Goal: Navigation & Orientation: Find specific page/section

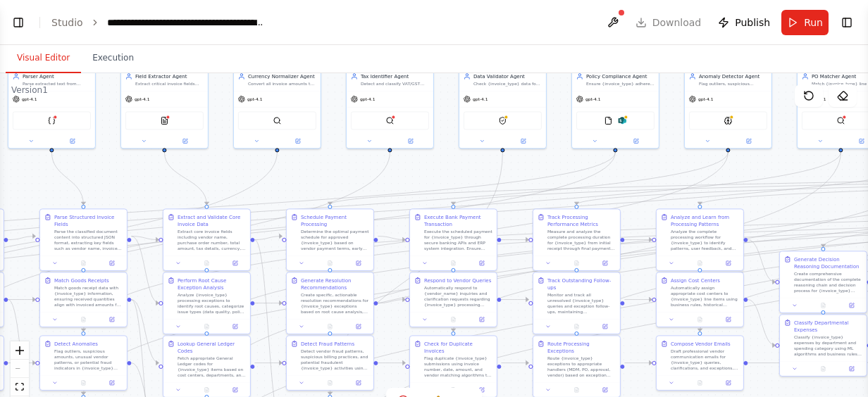
drag, startPoint x: 411, startPoint y: 273, endPoint x: 0, endPoint y: 185, distance: 420.7
click at [0, 185] on html "Hello! I'm the CrewAI assistant. What kind of automation do you want to build? …" at bounding box center [434, 198] width 868 height 397
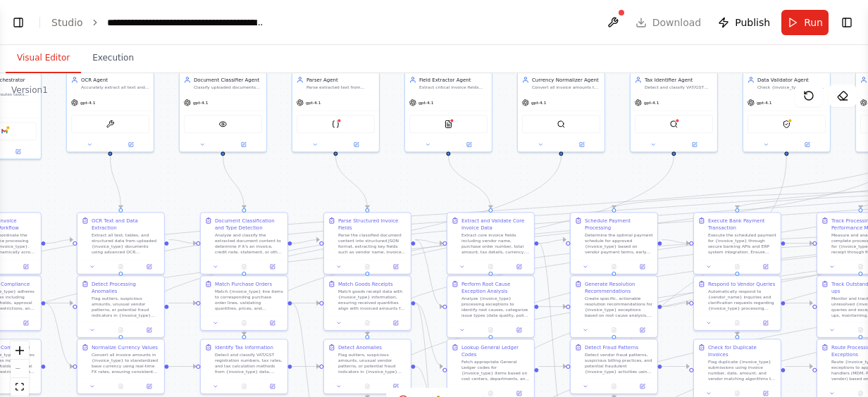
drag, startPoint x: 445, startPoint y: 180, endPoint x: 730, endPoint y: 187, distance: 285.4
click at [730, 187] on div ".deletable-edge-delete-btn { width: 20px; height: 20px; border: 0px solid #ffff…" at bounding box center [434, 249] width 868 height 352
click at [397, 263] on icon at bounding box center [397, 265] width 4 height 4
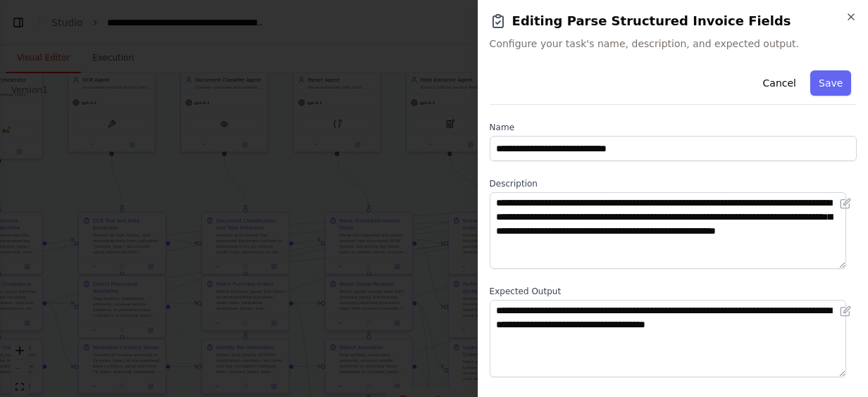
click at [852, 10] on div "**********" at bounding box center [673, 198] width 390 height 397
click at [852, 18] on icon "button" at bounding box center [850, 16] width 11 height 11
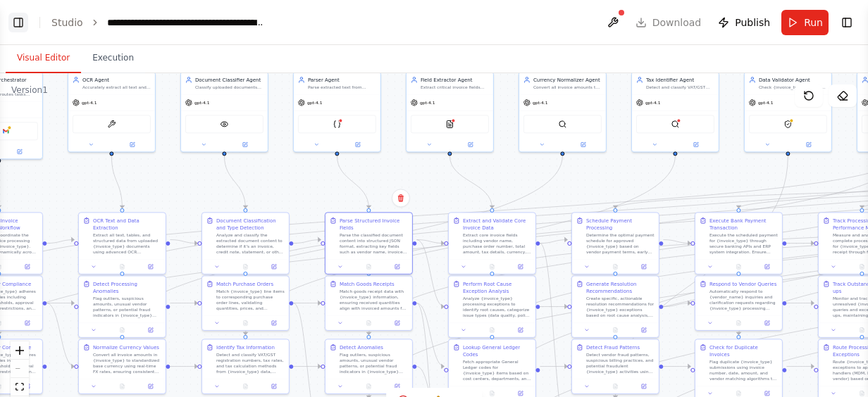
click at [24, 20] on button "Toggle Left Sidebar" at bounding box center [18, 23] width 20 height 20
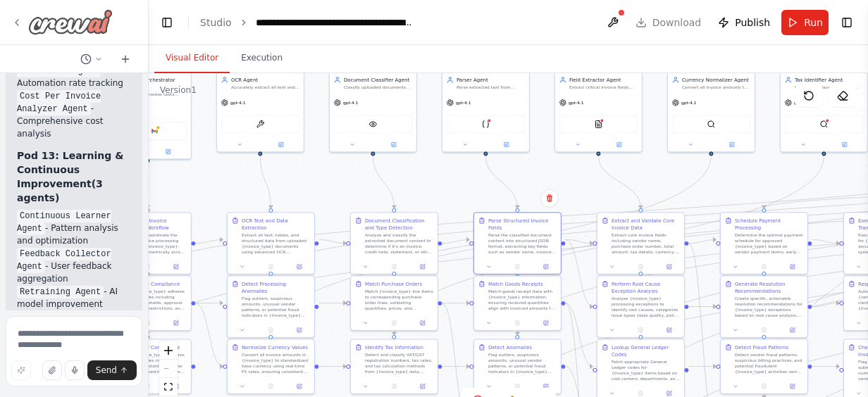
click at [17, 17] on icon at bounding box center [16, 22] width 11 height 11
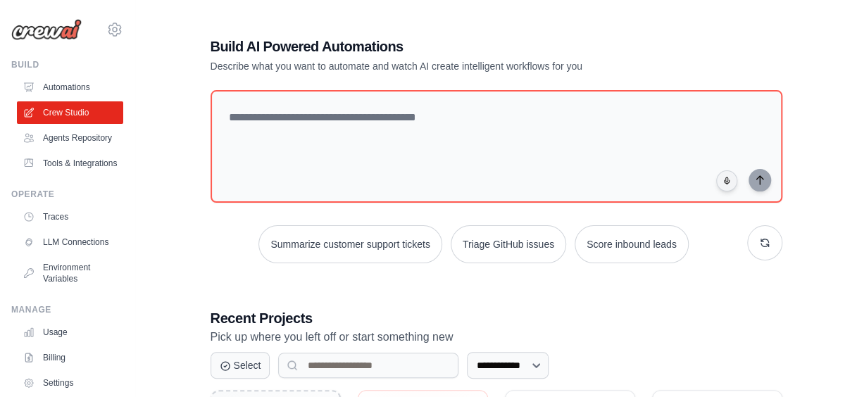
scroll to position [169, 0]
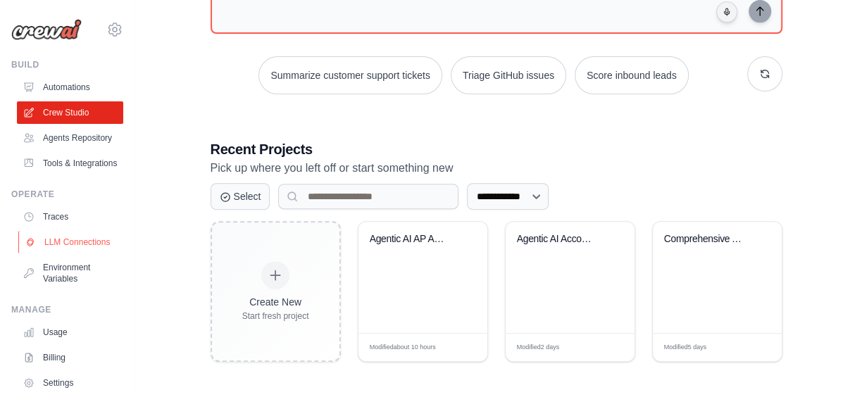
click at [41, 254] on link "LLM Connections" at bounding box center [71, 242] width 106 height 23
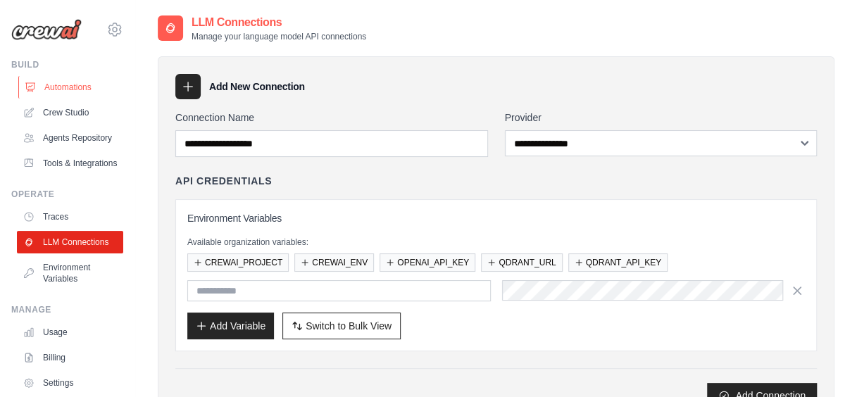
click at [69, 95] on link "Automations" at bounding box center [71, 87] width 106 height 23
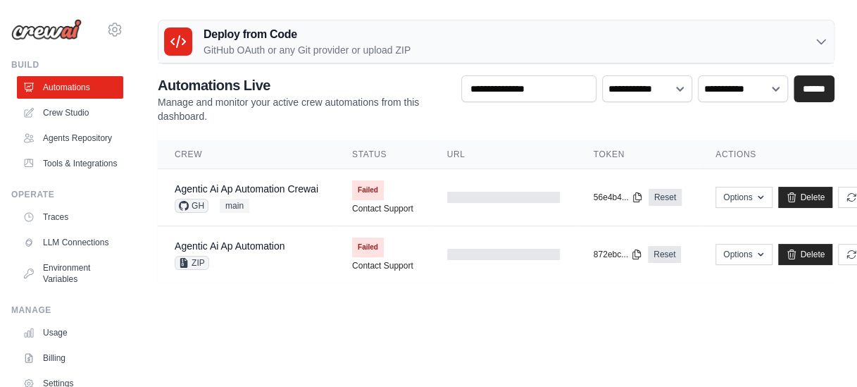
click at [68, 124] on ul "Automations Crew Studio Agents Repository Tools & Integrations" at bounding box center [70, 125] width 106 height 99
click at [68, 112] on link "Crew Studio" at bounding box center [71, 112] width 106 height 23
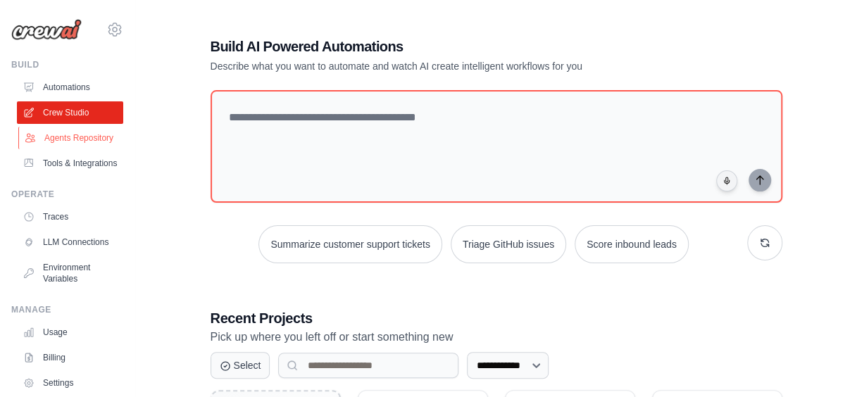
click at [53, 148] on link "Agents Repository" at bounding box center [71, 138] width 106 height 23
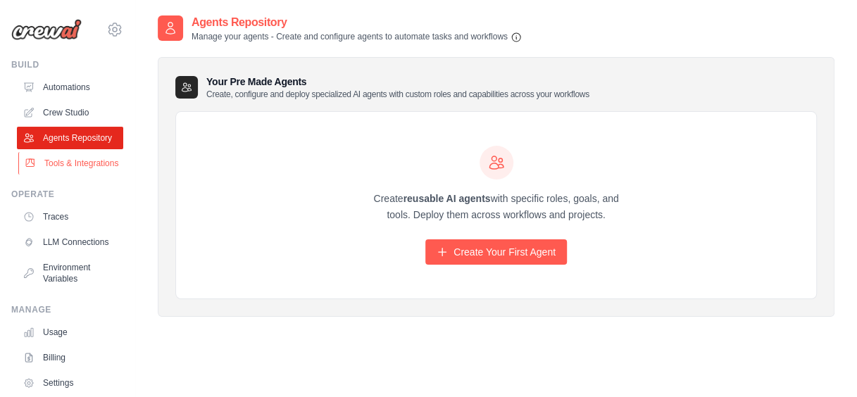
click at [65, 175] on link "Tools & Integrations" at bounding box center [71, 163] width 106 height 23
